Goal: Find specific page/section: Find specific page/section

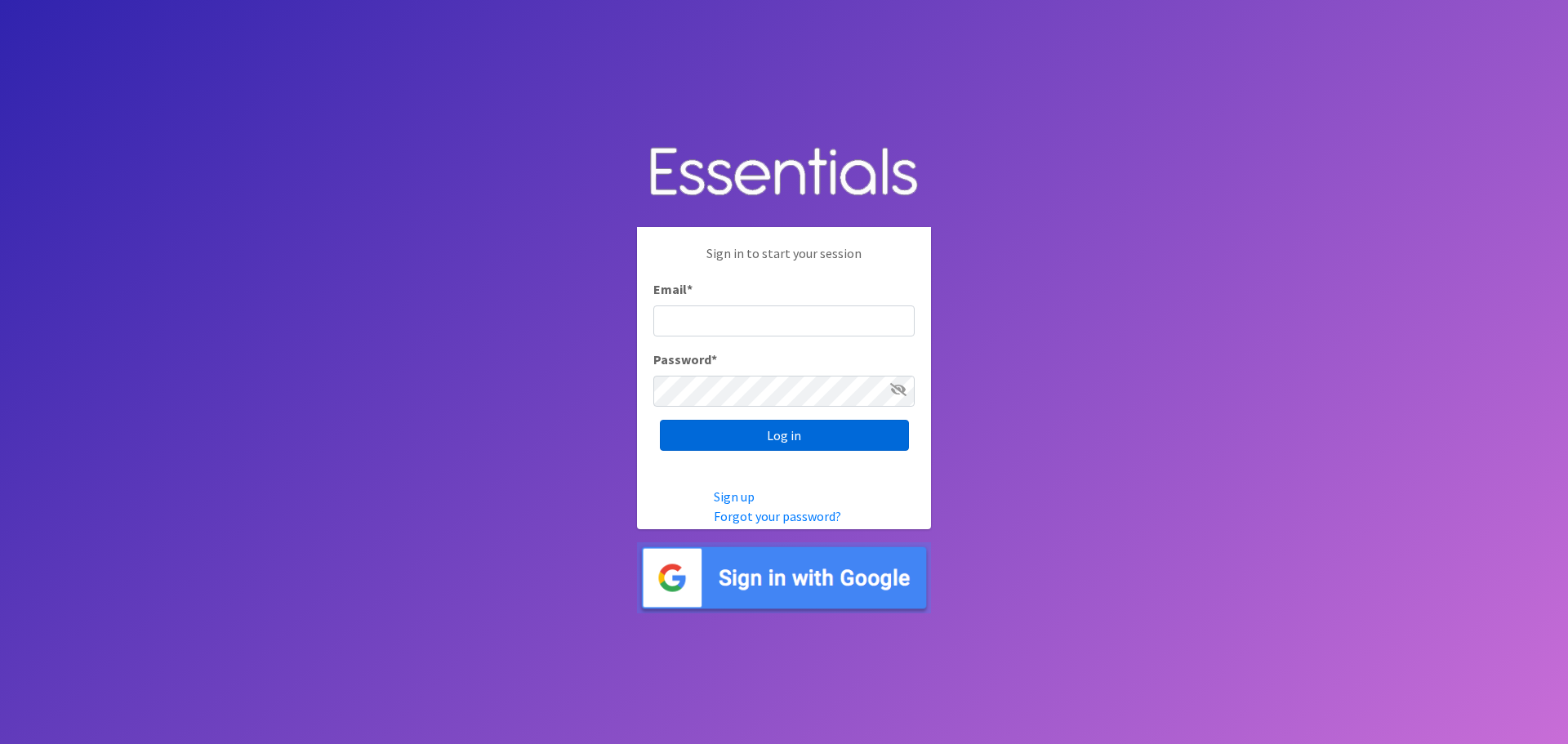
type input "heatherl@sylviassisters.org"
click at [828, 451] on input "Log in" at bounding box center [784, 434] width 249 height 31
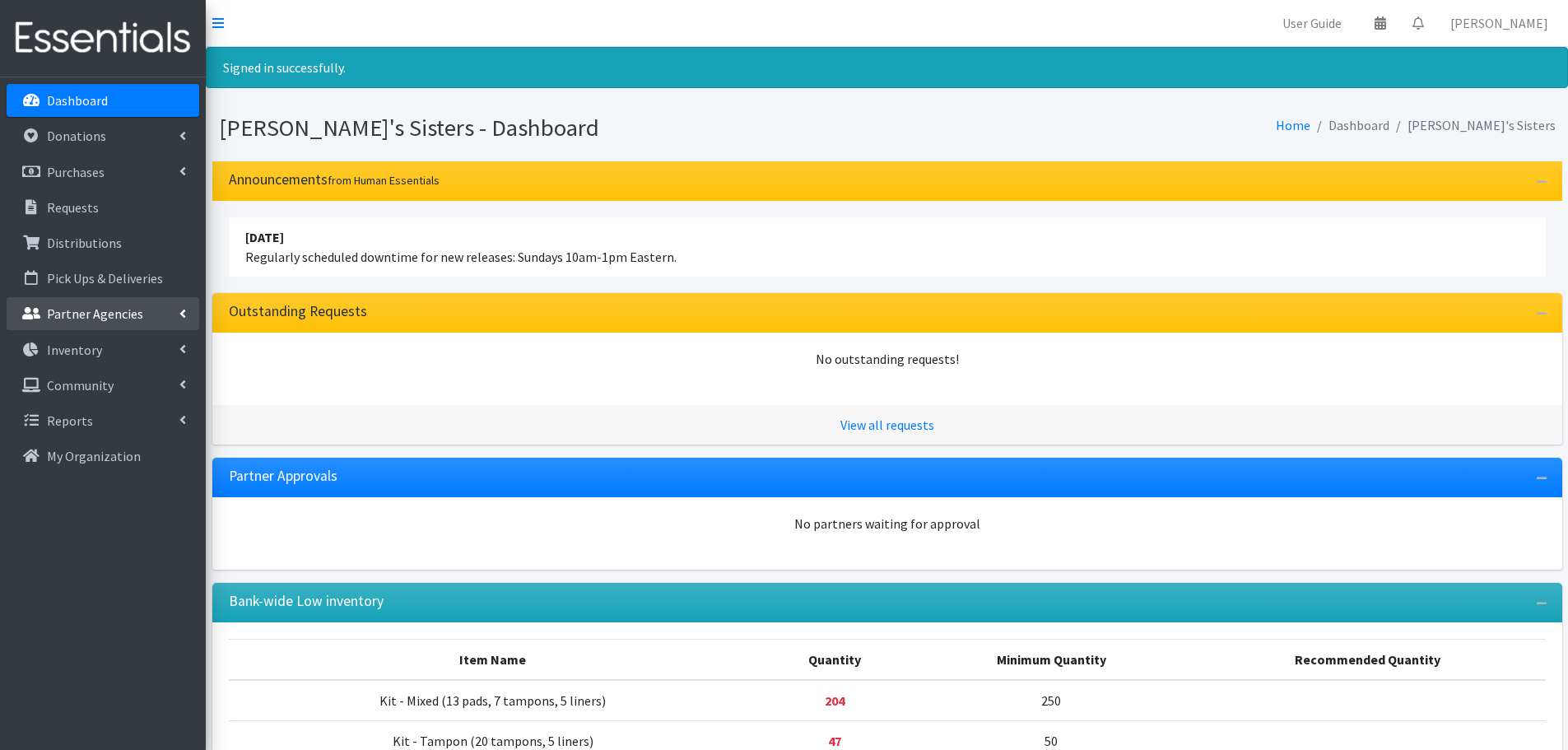
click at [179, 317] on icon at bounding box center [182, 313] width 7 height 13
click at [90, 241] on p "Distributions" at bounding box center [84, 243] width 75 height 17
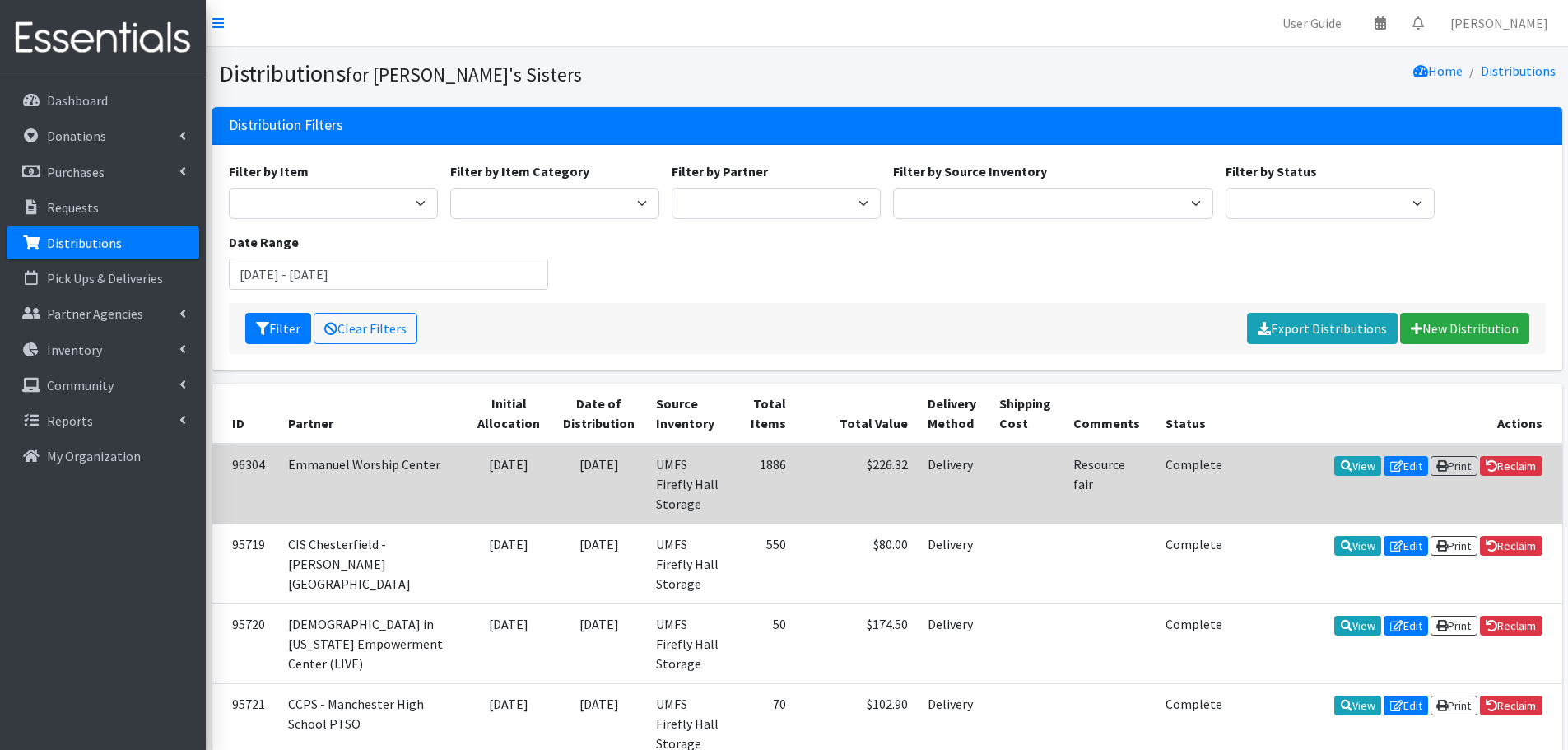
click at [587, 461] on td "09/07/2025" at bounding box center [599, 483] width 96 height 81
click at [1348, 466] on link "View" at bounding box center [1357, 466] width 47 height 20
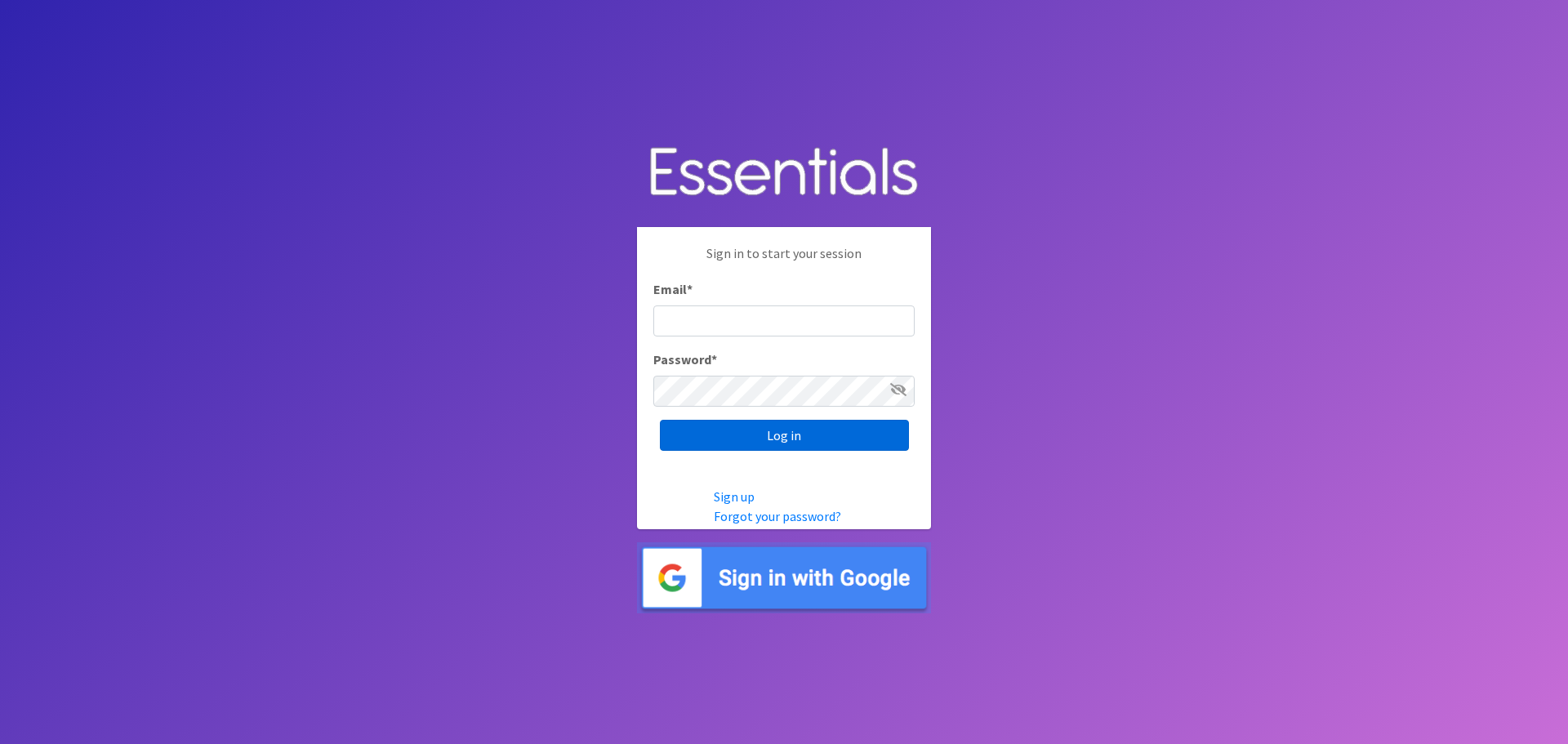
type input "[EMAIL_ADDRESS][DOMAIN_NAME]"
click at [758, 438] on input "Log in" at bounding box center [784, 434] width 249 height 31
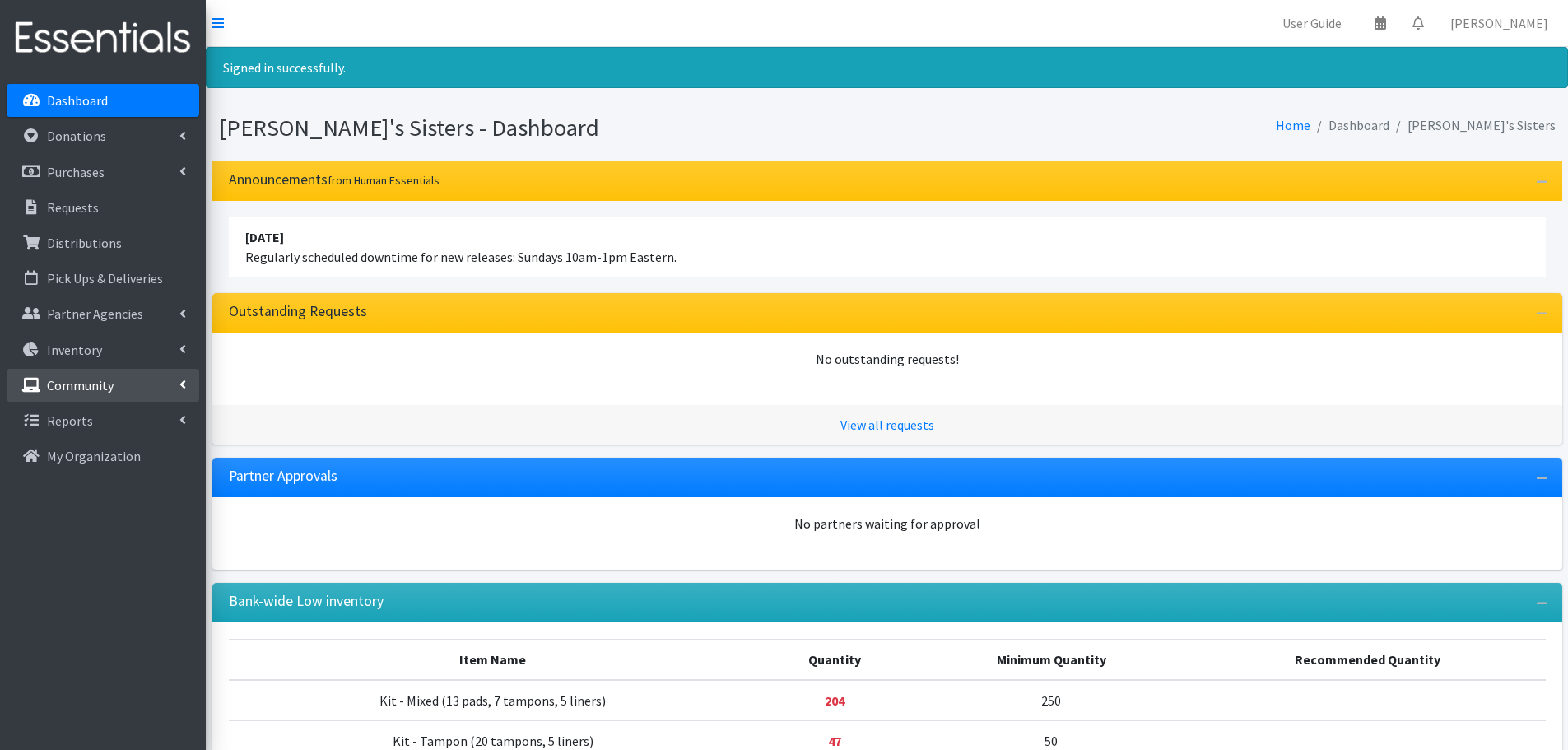
click at [186, 391] on link "Community" at bounding box center [103, 385] width 193 height 33
click at [184, 391] on link "Community" at bounding box center [103, 385] width 193 height 33
